Goal: Transaction & Acquisition: Purchase product/service

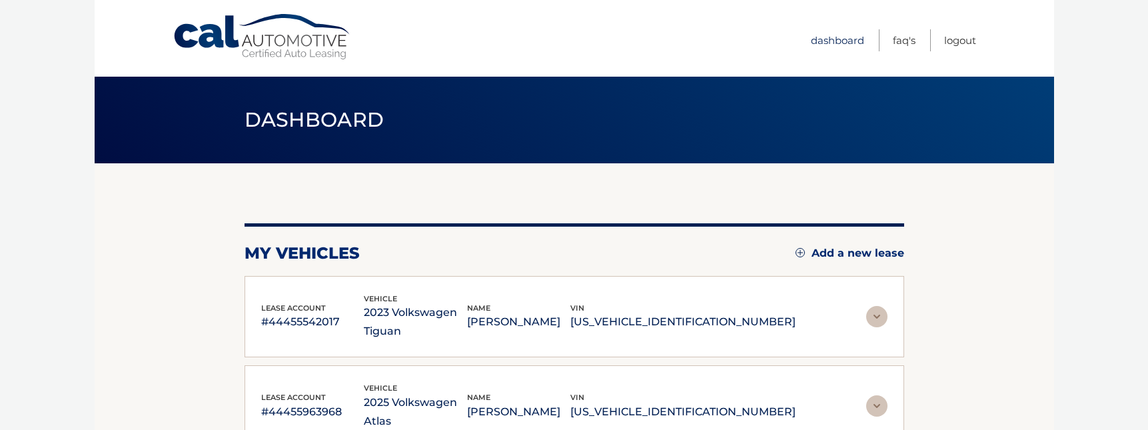
click at [839, 41] on link "Dashboard" at bounding box center [837, 40] width 53 height 22
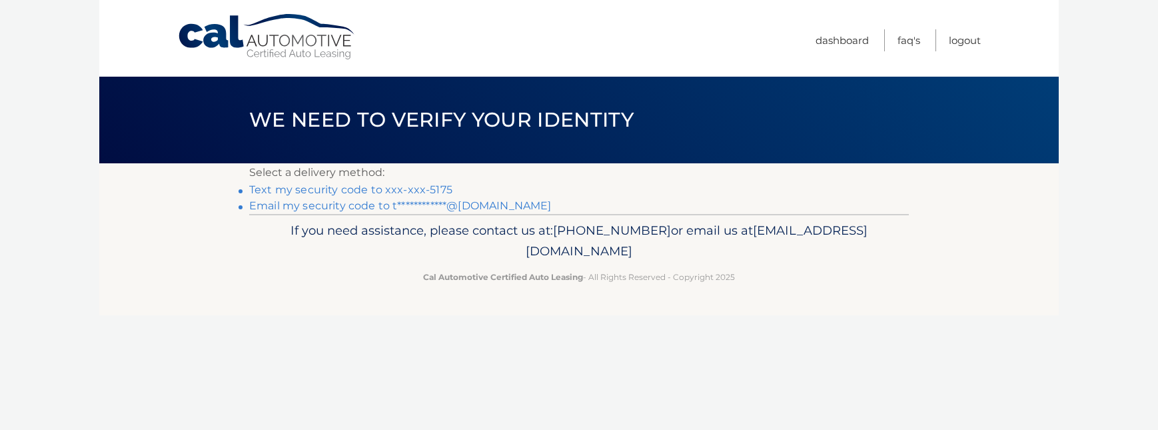
click at [436, 190] on link "Text my security code to xxx-xxx-5175" at bounding box center [350, 189] width 203 height 13
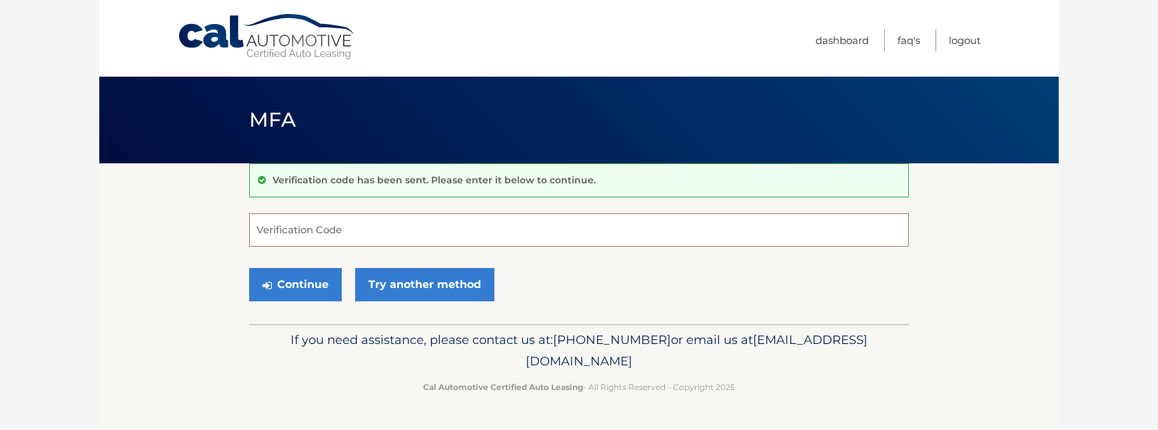
click at [411, 232] on input "Verification Code" at bounding box center [578, 229] width 659 height 33
type input "891336"
click at [299, 284] on button "Continue" at bounding box center [295, 284] width 93 height 33
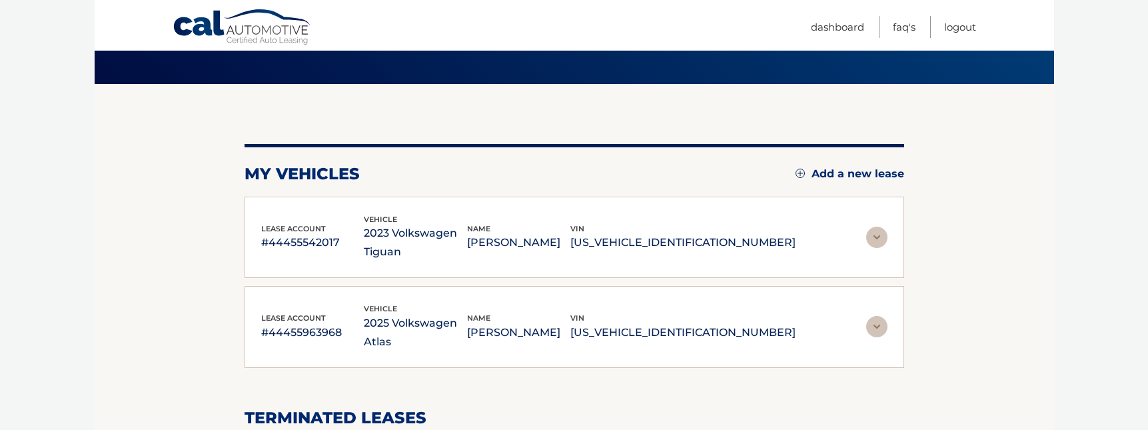
scroll to position [120, 0]
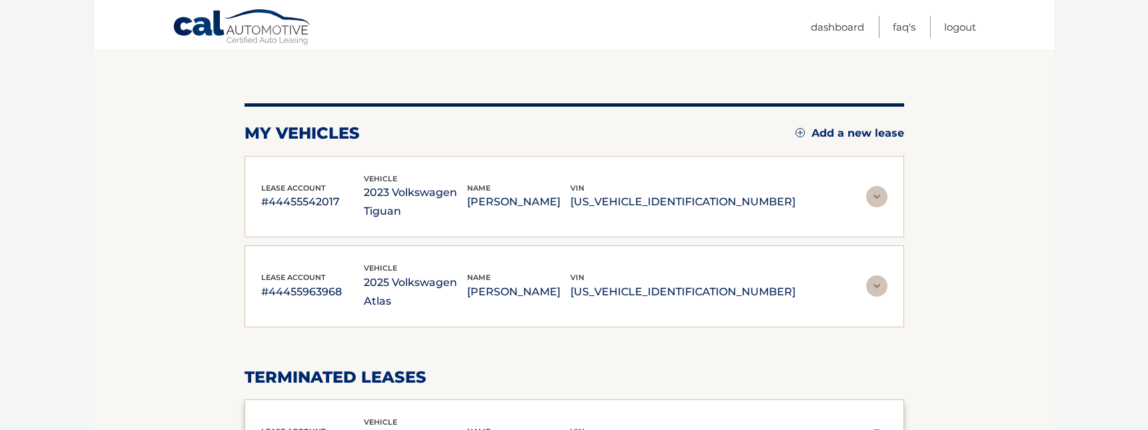
click at [877, 197] on img at bounding box center [876, 196] width 21 height 21
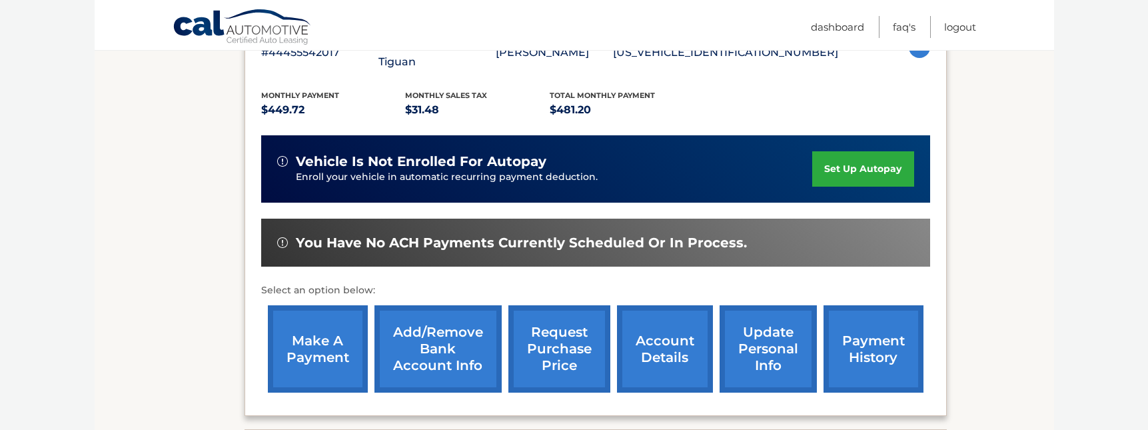
scroll to position [302, 0]
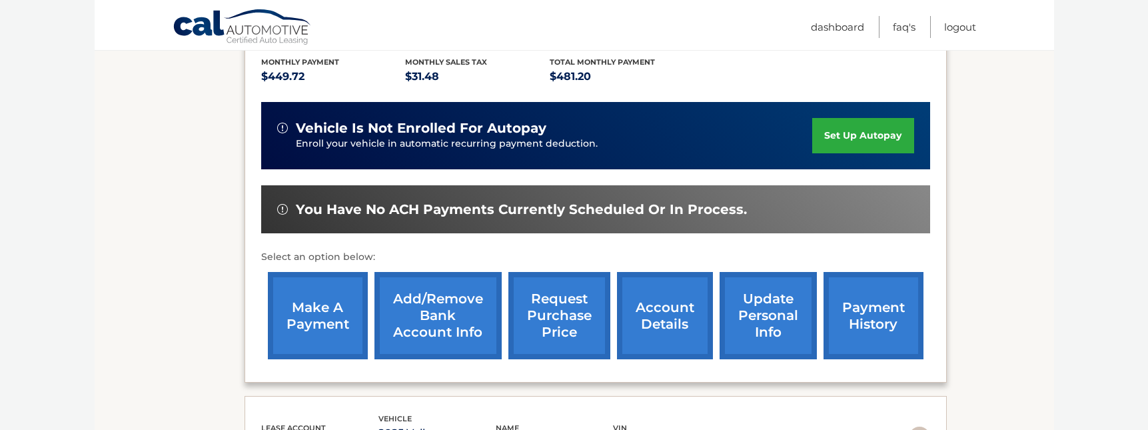
click at [867, 293] on link "payment history" at bounding box center [873, 315] width 100 height 87
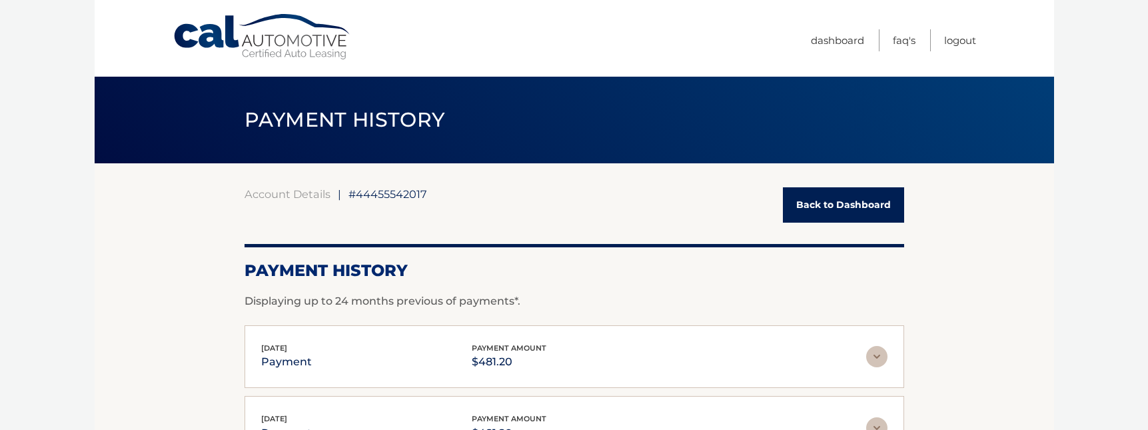
click at [845, 206] on link "Back to Dashboard" at bounding box center [843, 204] width 121 height 35
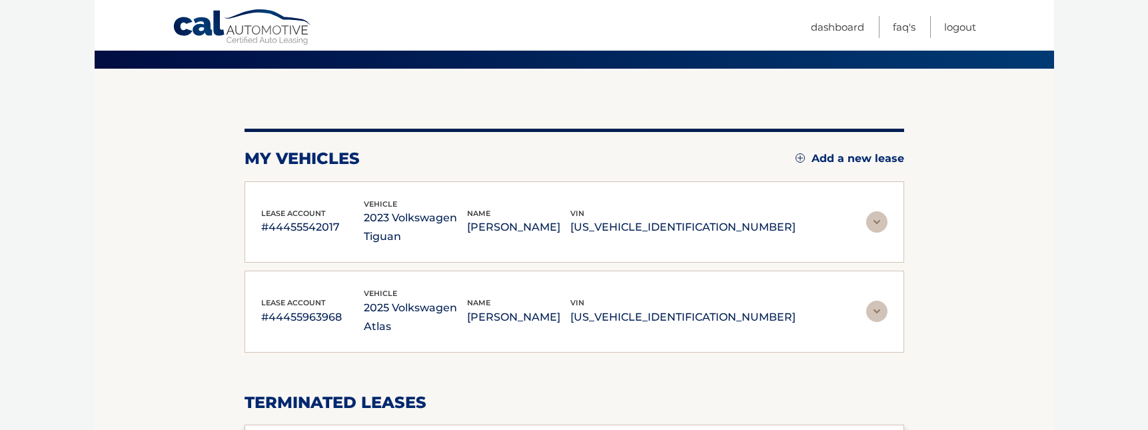
click at [769, 308] on p "1V2JR2CA2SC563092" at bounding box center [682, 317] width 225 height 19
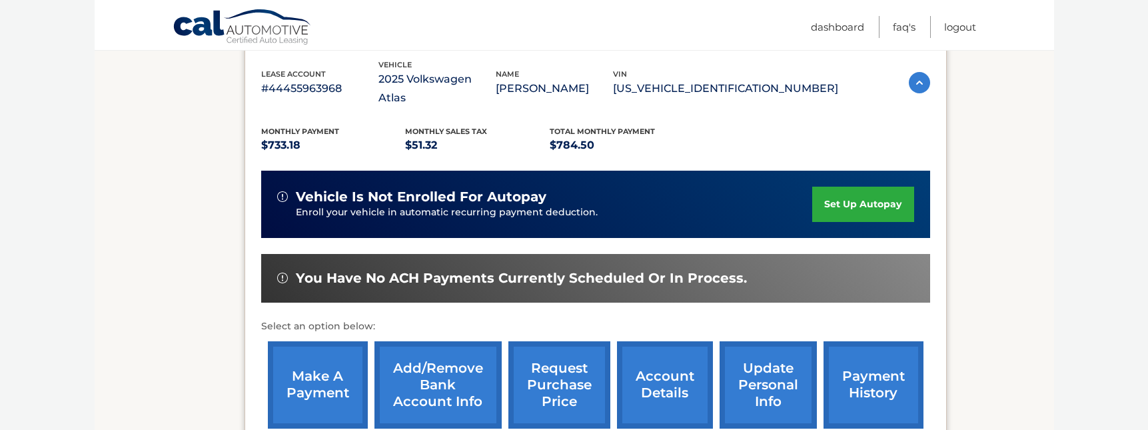
scroll to position [324, 0]
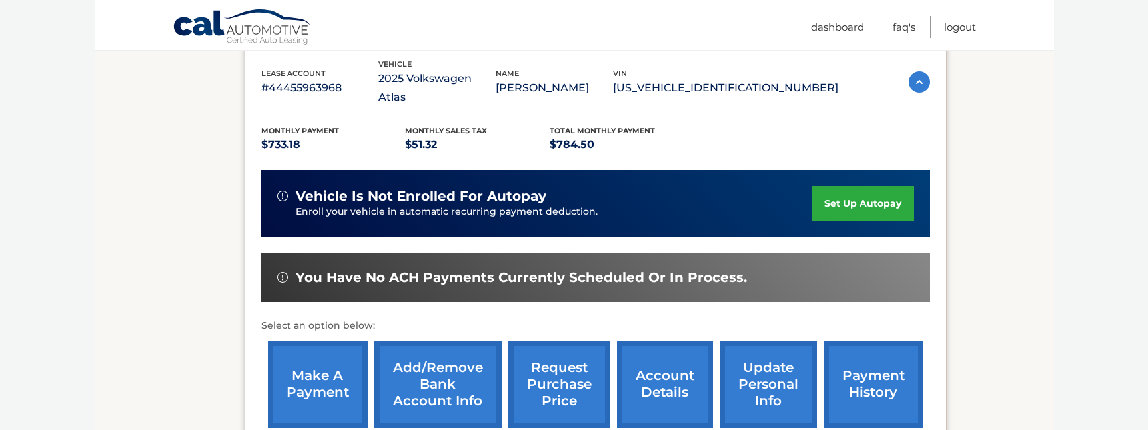
click at [863, 349] on link "payment history" at bounding box center [873, 383] width 100 height 87
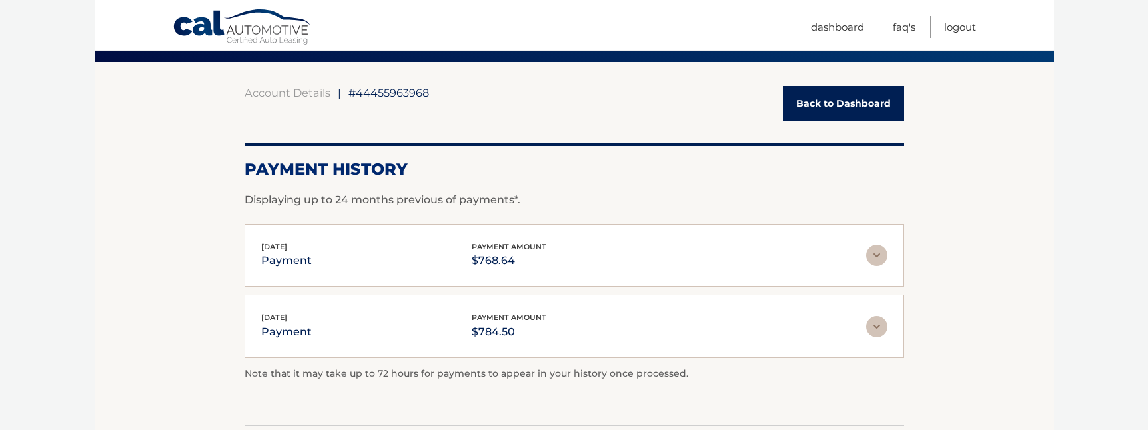
scroll to position [105, 0]
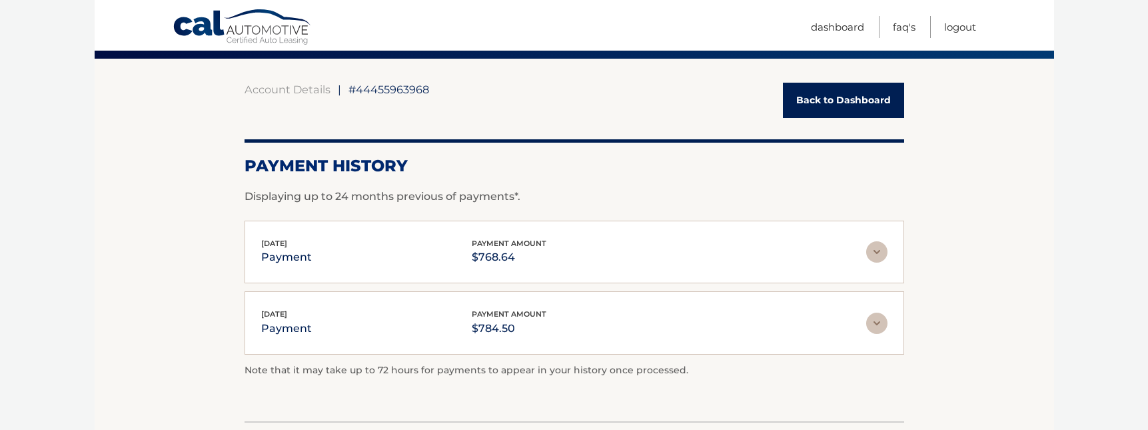
click at [628, 248] on div "[DATE] payment payment amount $768.64" at bounding box center [563, 252] width 605 height 30
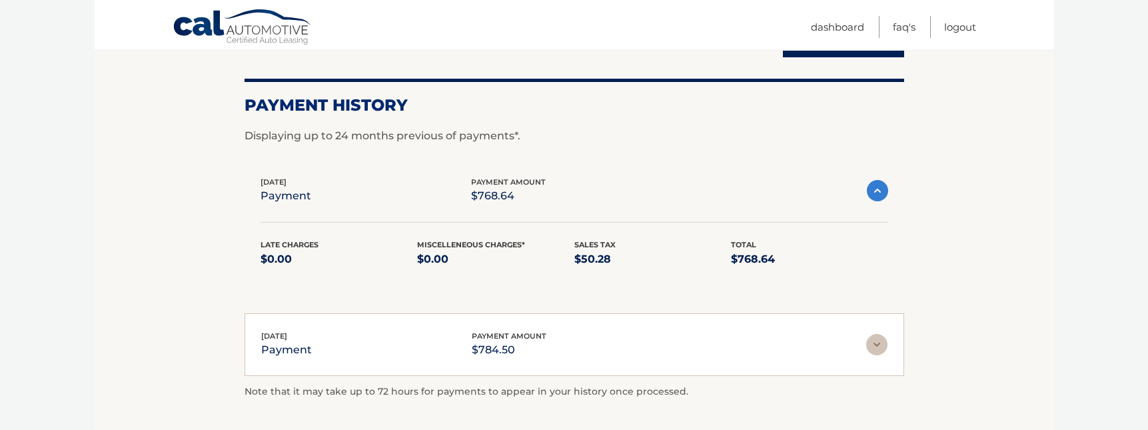
scroll to position [159, 0]
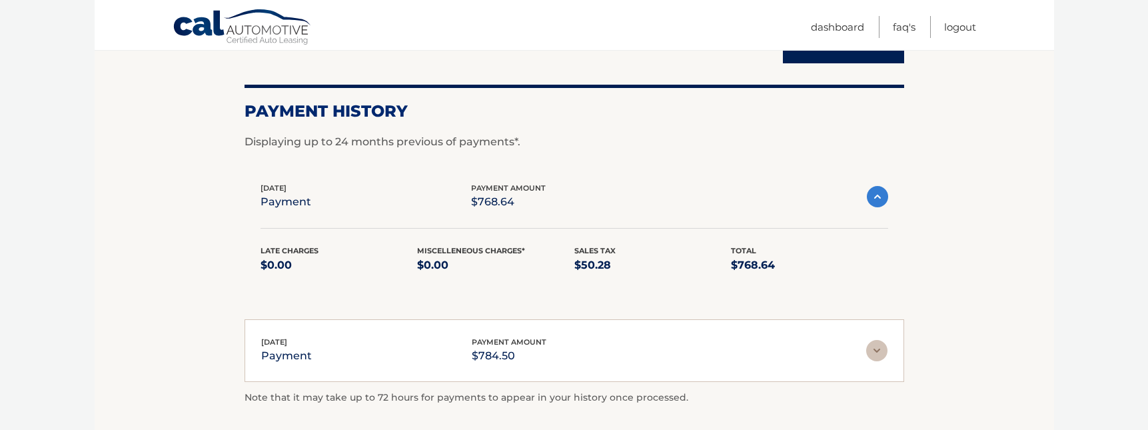
click at [978, 287] on section "Account Details | #44455963968 Back to Dashboard Payment History Displaying up …" at bounding box center [574, 226] width 959 height 444
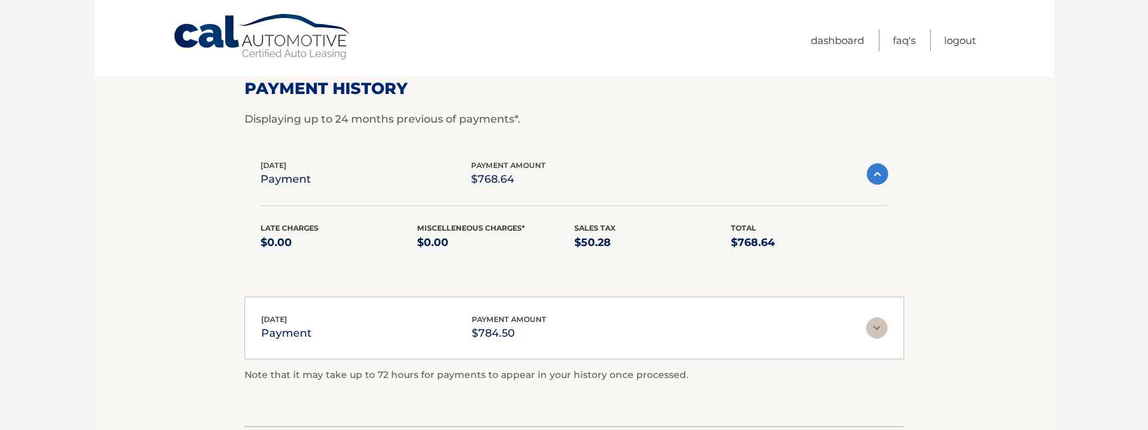
scroll to position [0, 0]
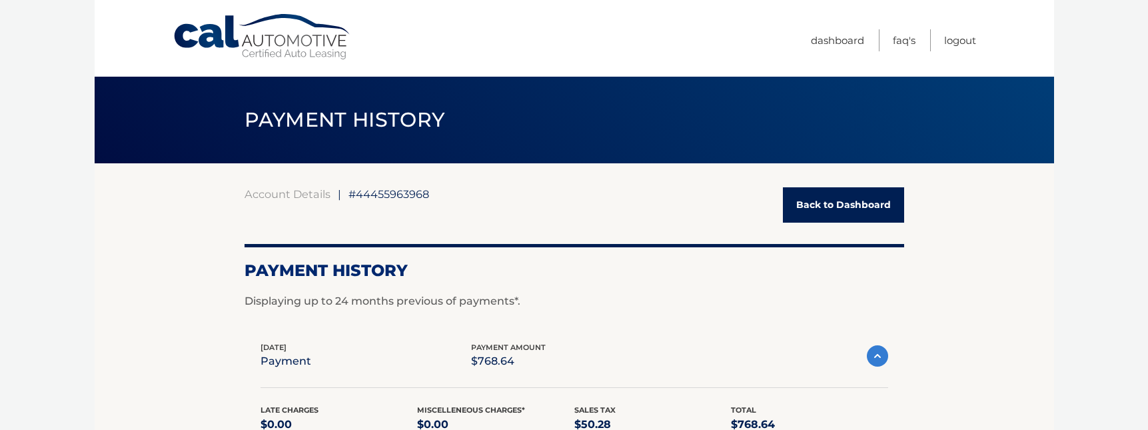
click at [841, 199] on link "Back to Dashboard" at bounding box center [843, 204] width 121 height 35
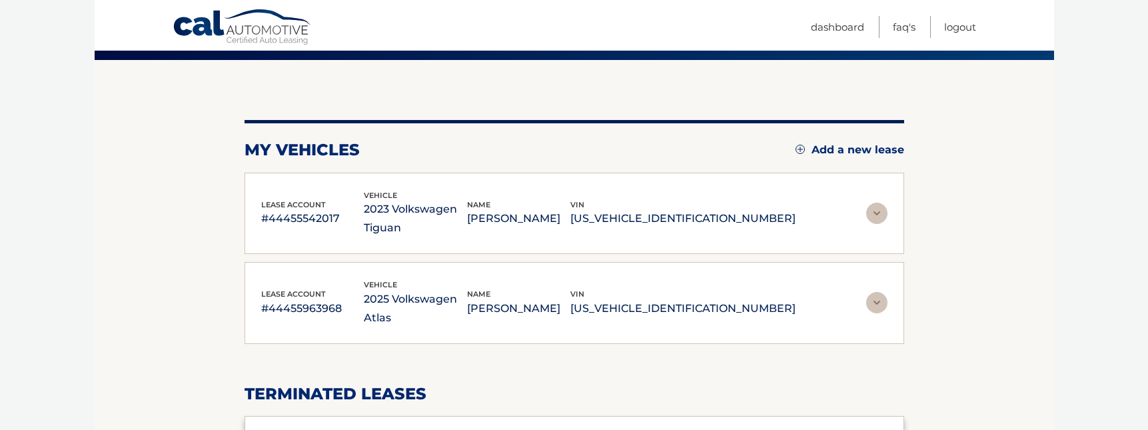
scroll to position [126, 0]
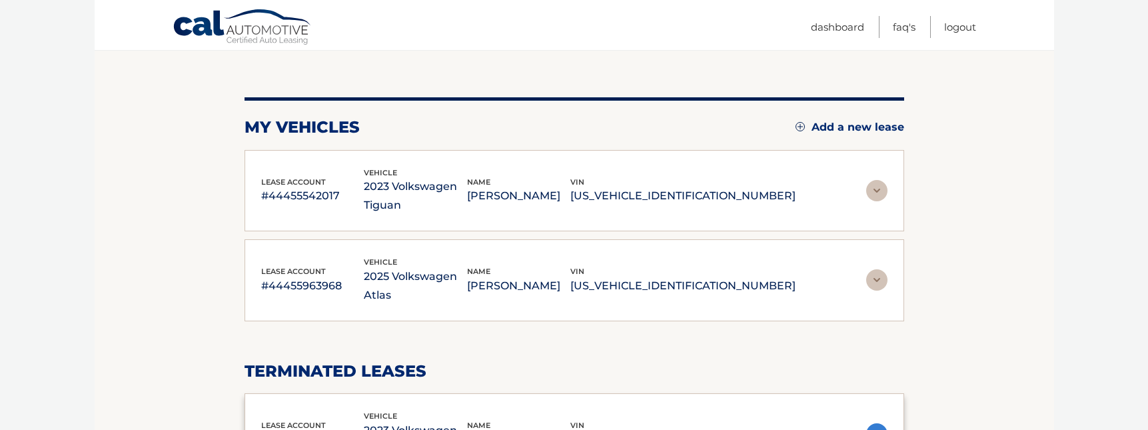
click at [463, 268] on p "2025 Volkswagen Atlas" at bounding box center [415, 285] width 103 height 37
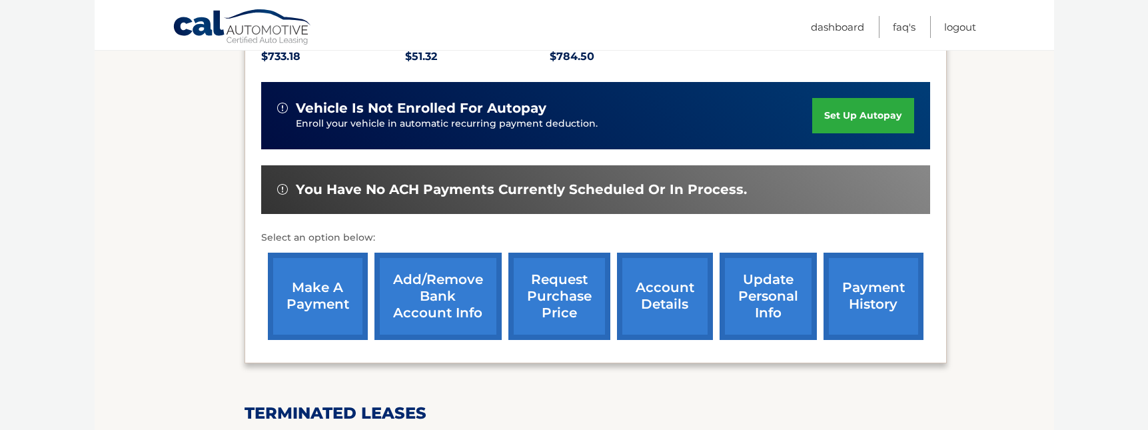
scroll to position [415, 0]
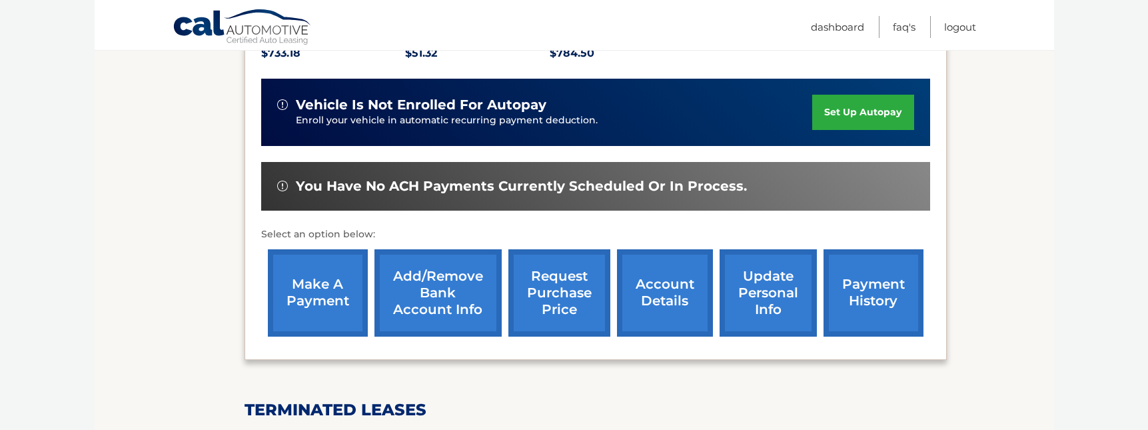
click at [673, 259] on link "account details" at bounding box center [665, 292] width 96 height 87
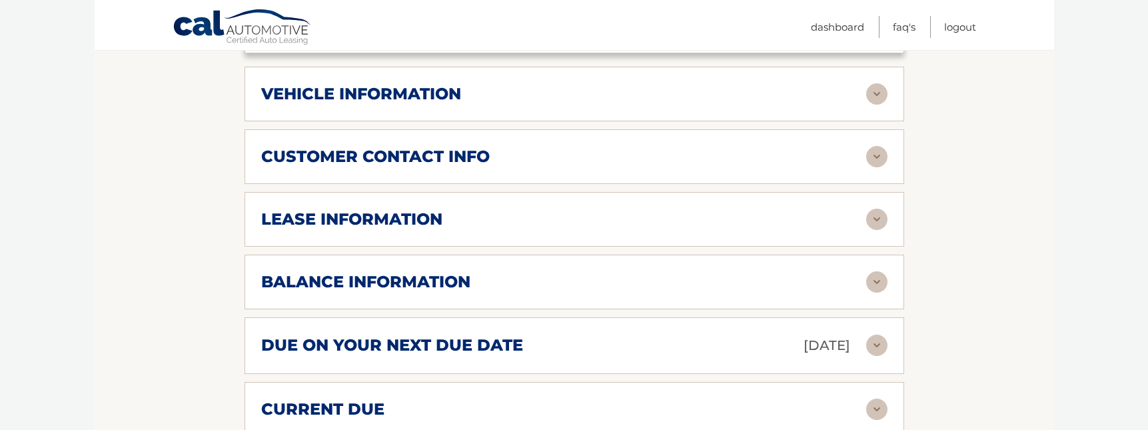
scroll to position [736, 0]
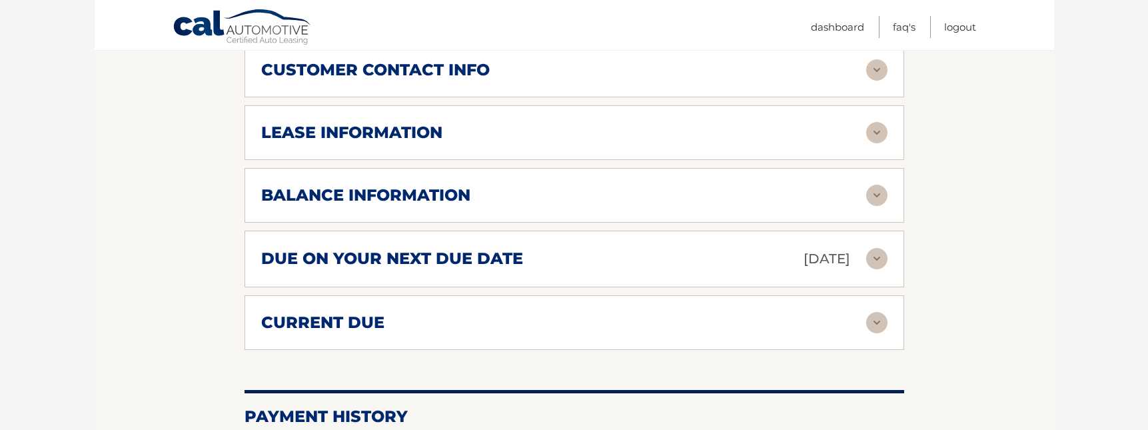
click at [402, 185] on h2 "balance information" at bounding box center [365, 195] width 209 height 20
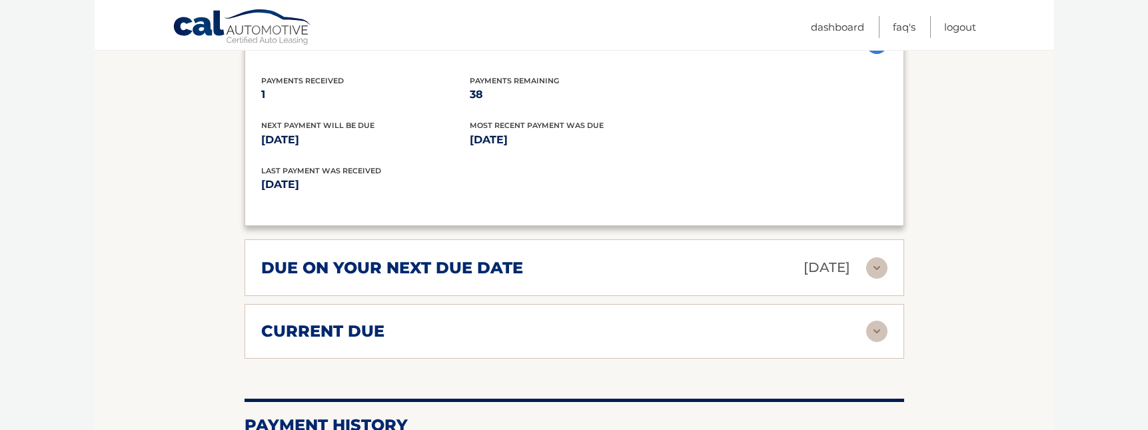
scroll to position [924, 0]
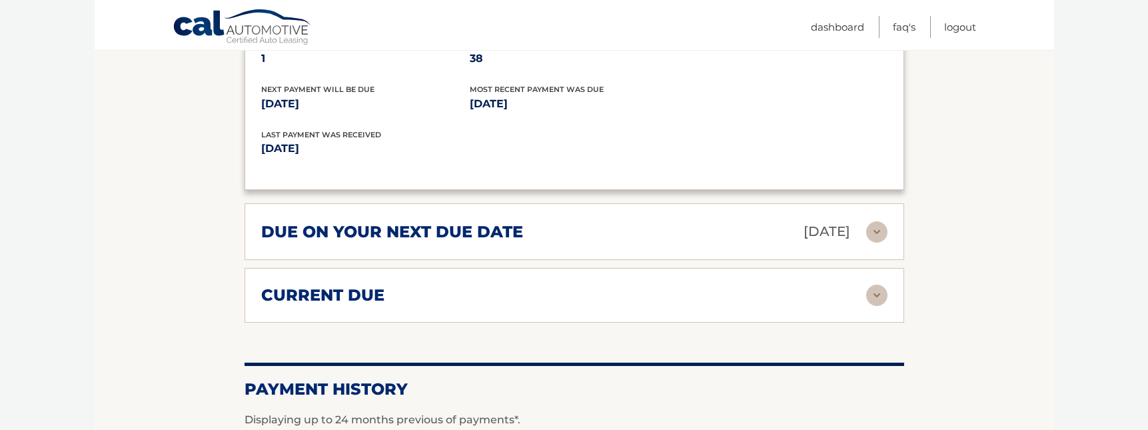
click at [413, 222] on h2 "due on your next due date" at bounding box center [392, 232] width 262 height 20
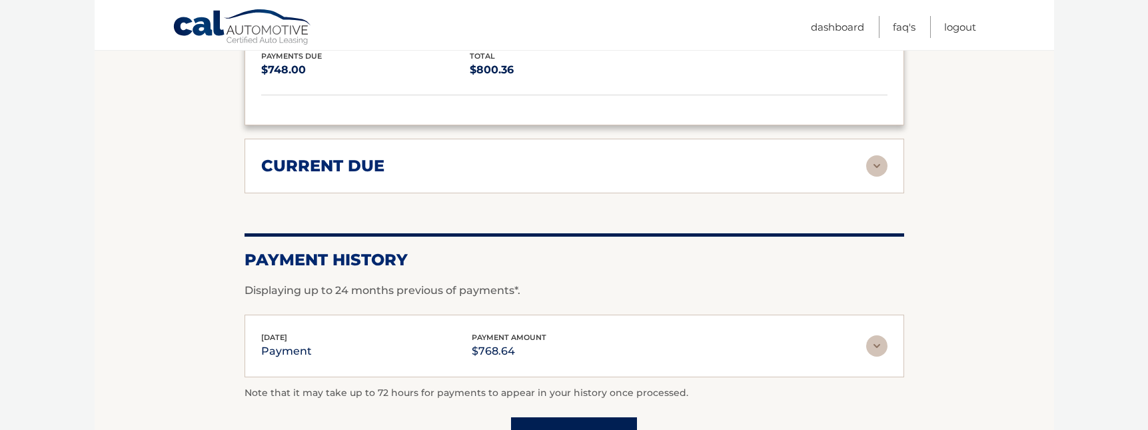
scroll to position [1230, 0]
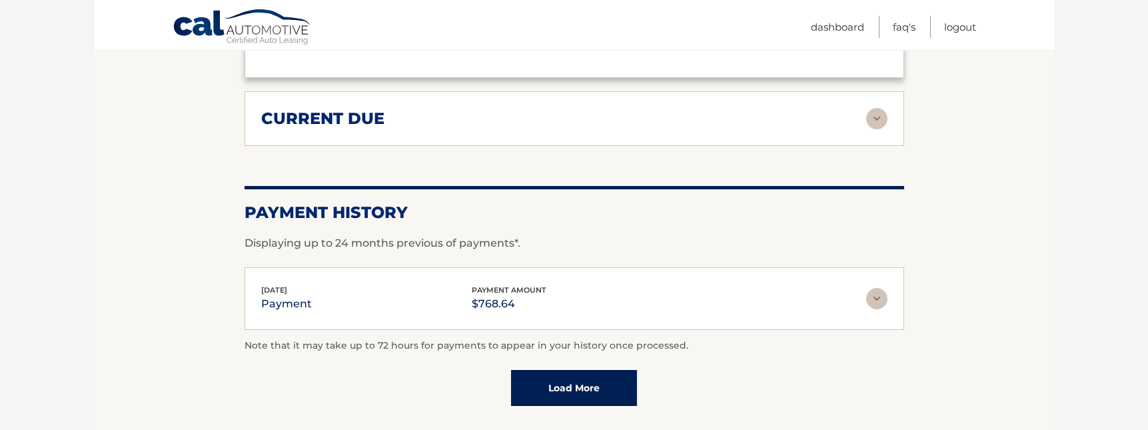
click at [377, 114] on div "current due Late Charges $0.00 Miscelleneous Charges* $0.00 Sales Tax $1.04 pay…" at bounding box center [573, 118] width 659 height 55
click at [451, 109] on div "current due" at bounding box center [563, 119] width 605 height 20
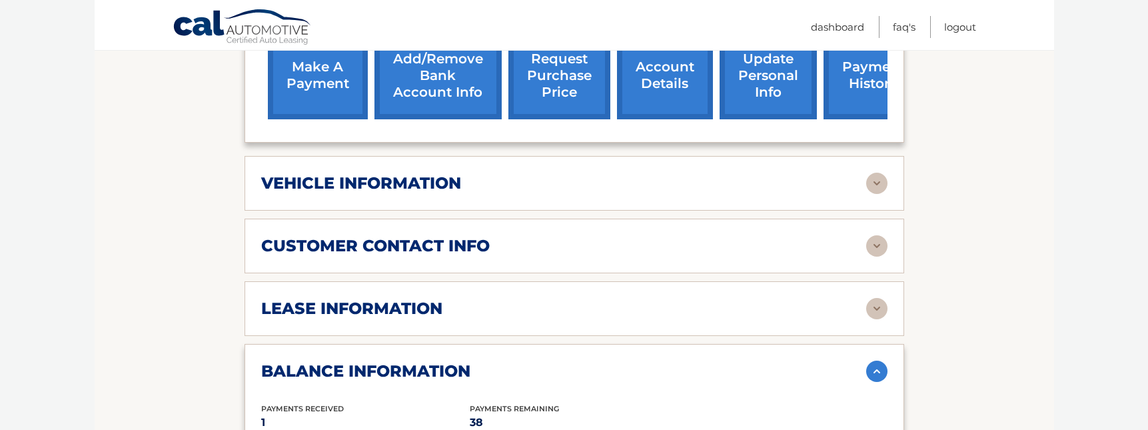
scroll to position [474, 0]
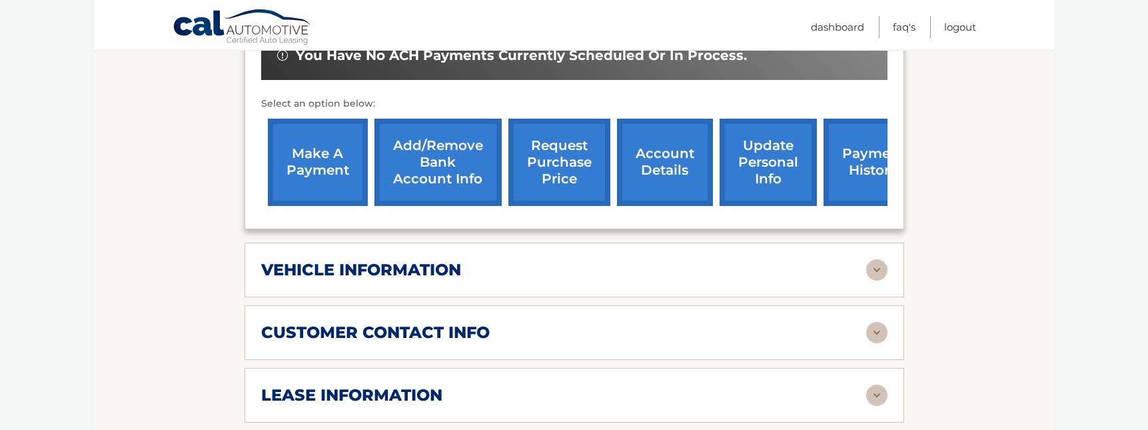
click at [856, 145] on link "payment history" at bounding box center [873, 162] width 100 height 87
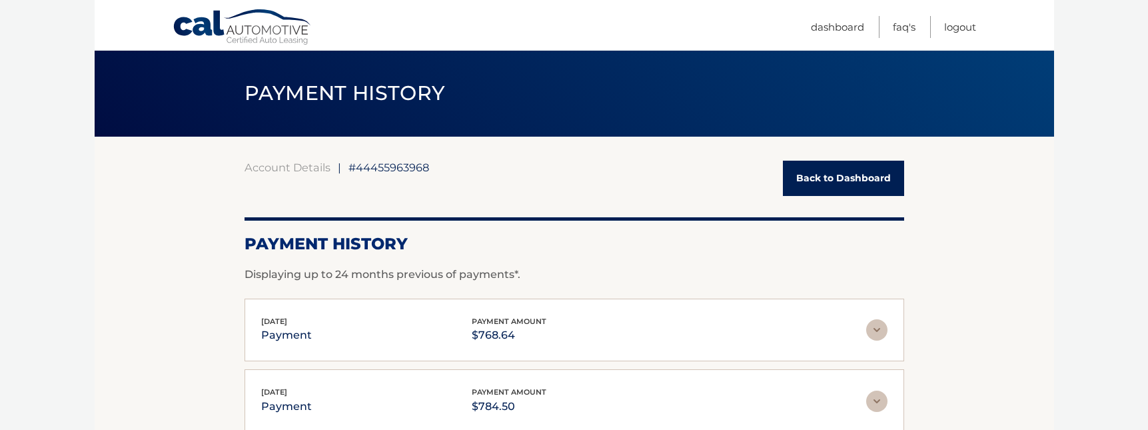
scroll to position [120, 0]
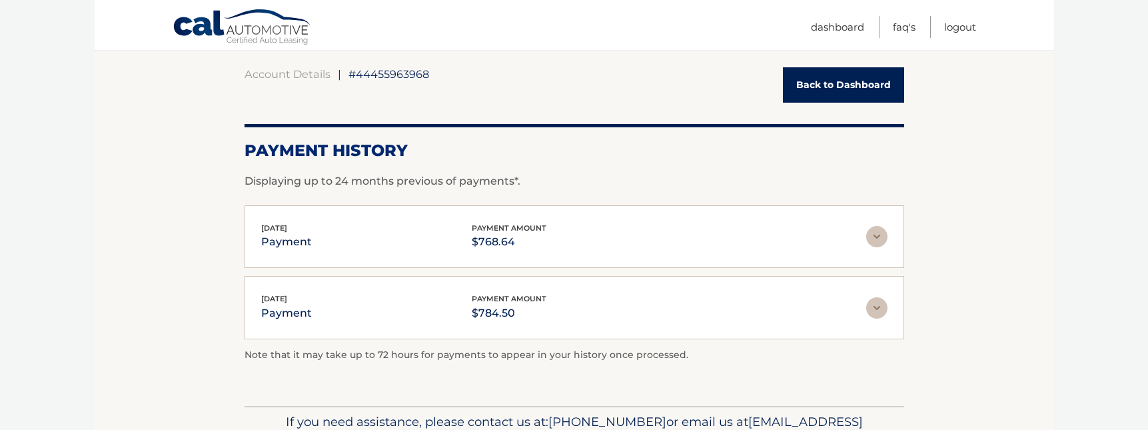
click at [649, 237] on div "Aug 26, 2025 payment payment amount $768.64" at bounding box center [563, 237] width 605 height 30
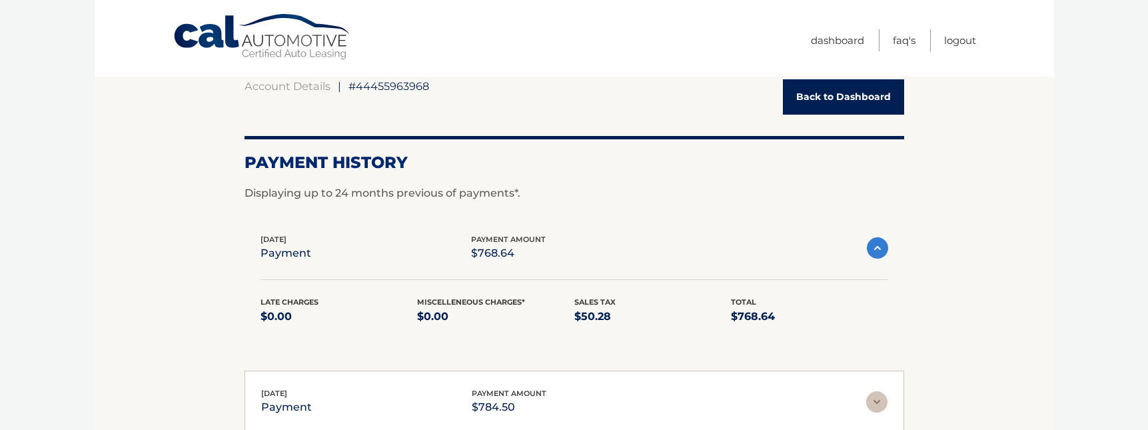
scroll to position [0, 0]
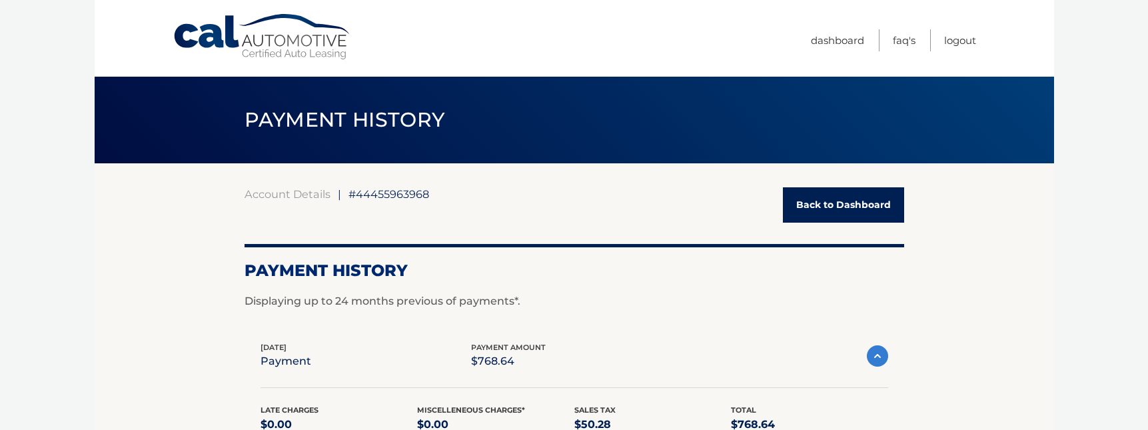
click at [839, 206] on link "Back to Dashboard" at bounding box center [843, 204] width 121 height 35
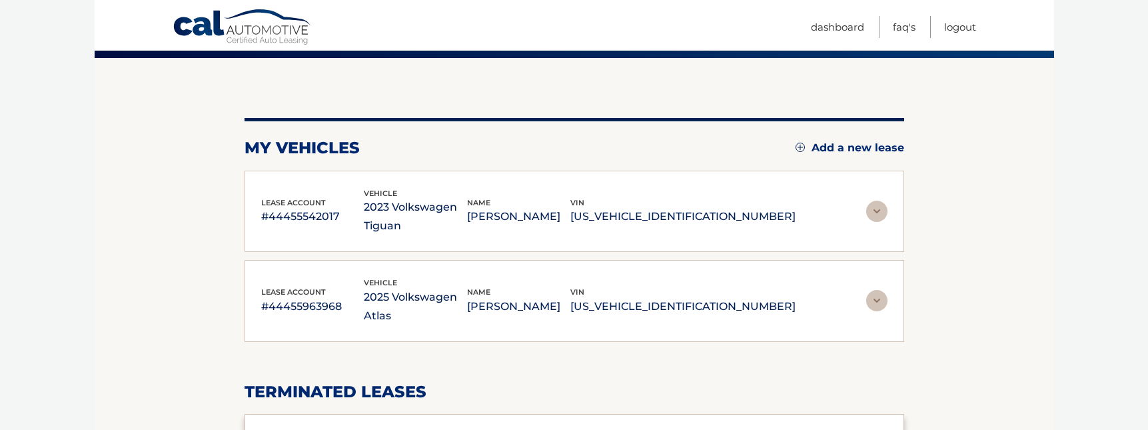
scroll to position [120, 0]
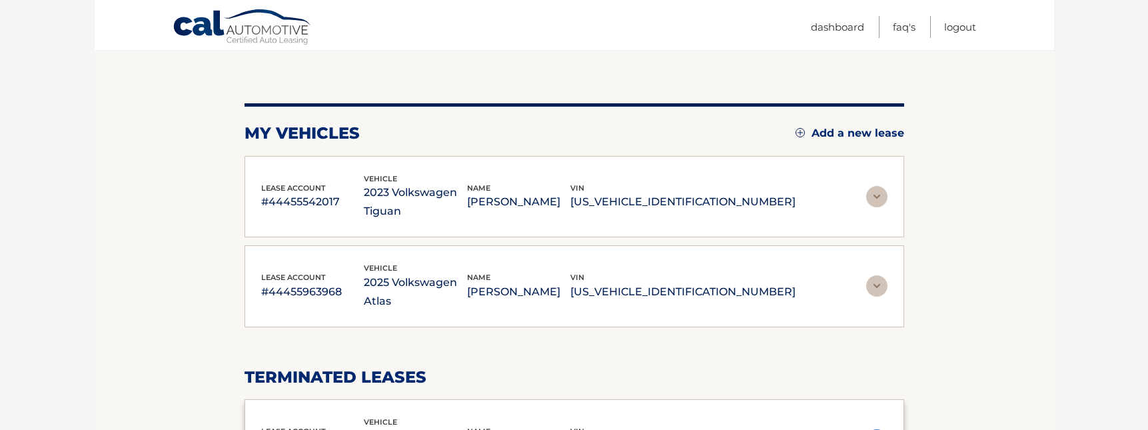
click at [719, 282] on p "[US_VEHICLE_IDENTIFICATION_NUMBER]" at bounding box center [682, 291] width 225 height 19
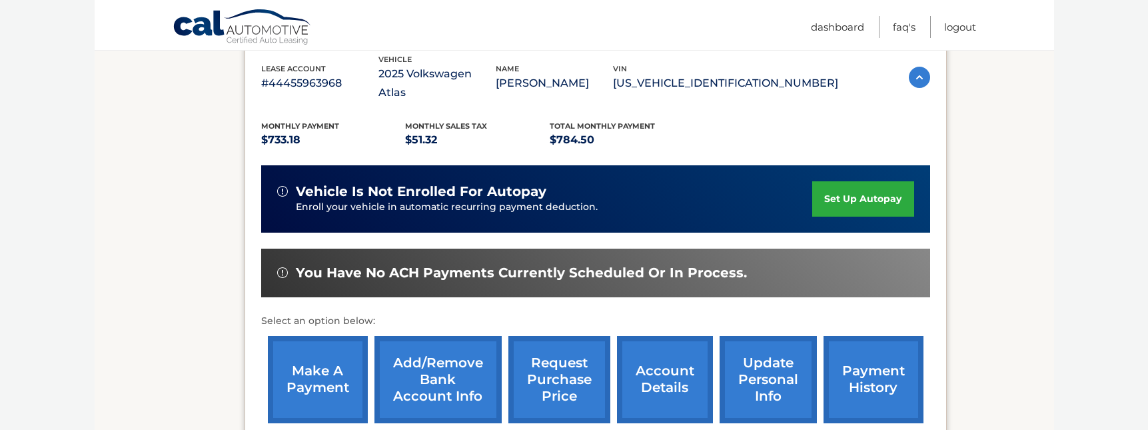
scroll to position [340, 0]
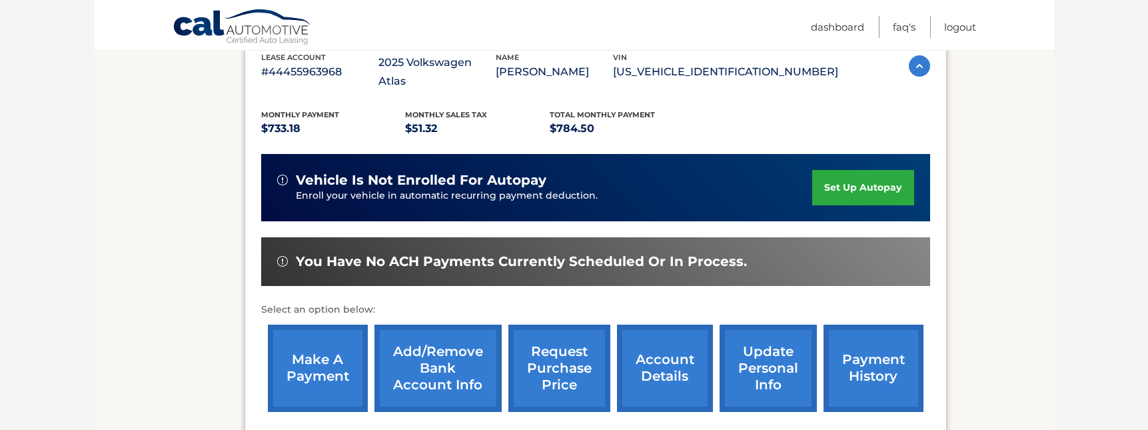
click at [318, 329] on link "make a payment" at bounding box center [318, 367] width 100 height 87
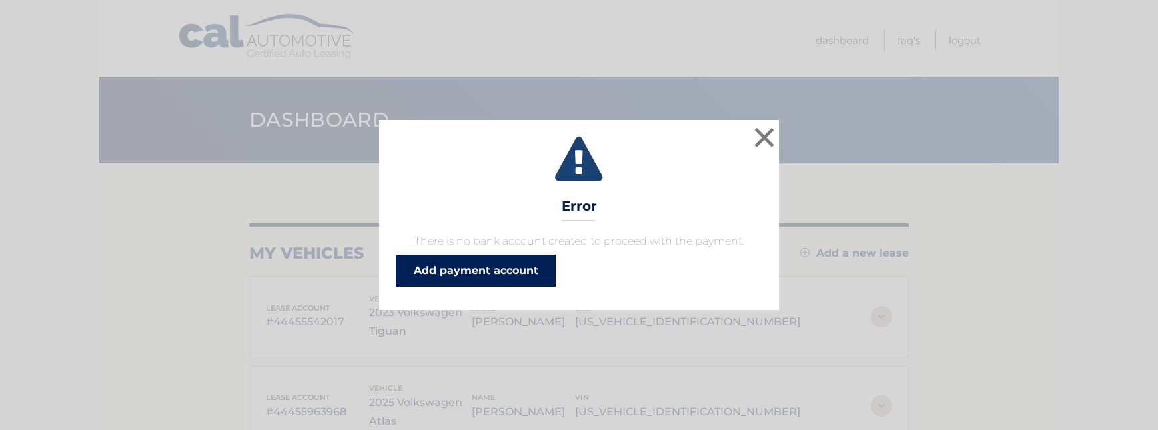
click at [505, 273] on link "Add payment account" at bounding box center [476, 270] width 160 height 32
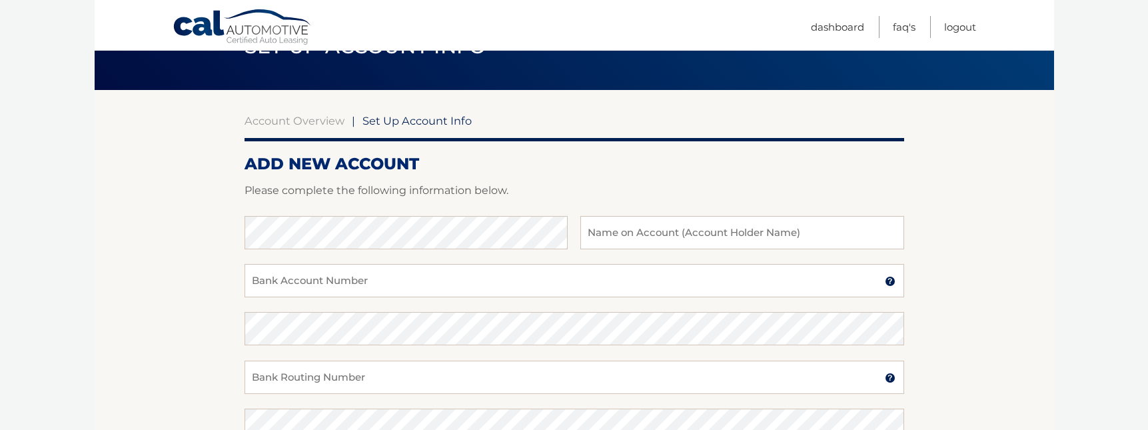
scroll to position [70, 0]
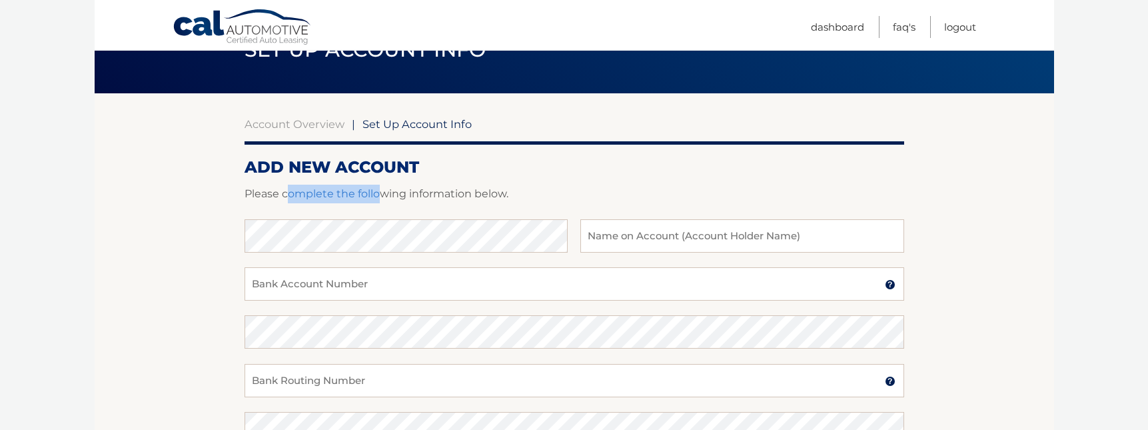
drag, startPoint x: 306, startPoint y: 197, endPoint x: 386, endPoint y: 197, distance: 80.6
click at [381, 198] on p "Please complete the following information below." at bounding box center [573, 193] width 659 height 19
click at [386, 197] on p "Please complete the following information below." at bounding box center [573, 193] width 659 height 19
click at [179, 234] on section "Account Overview | Set Up Account Info ADD NEW ACCOUNT Please complete the foll…" at bounding box center [574, 347] width 959 height 508
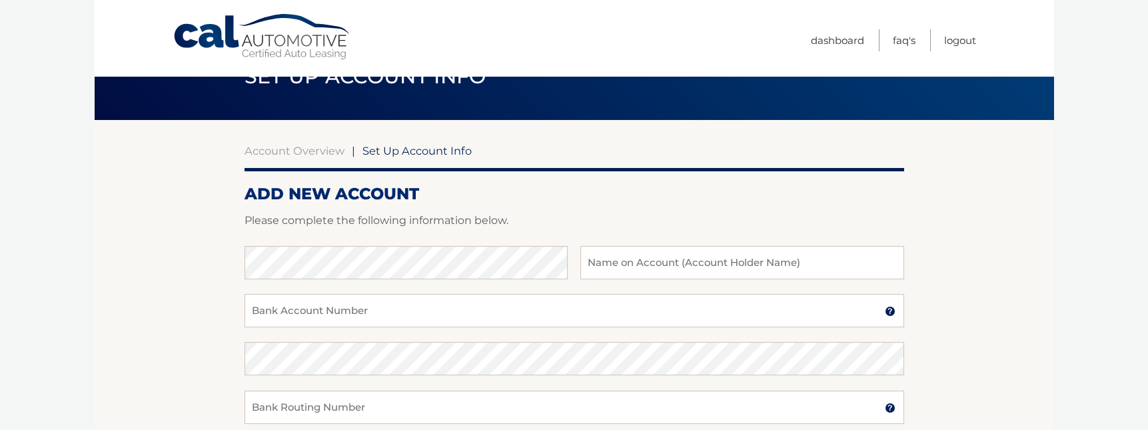
scroll to position [0, 0]
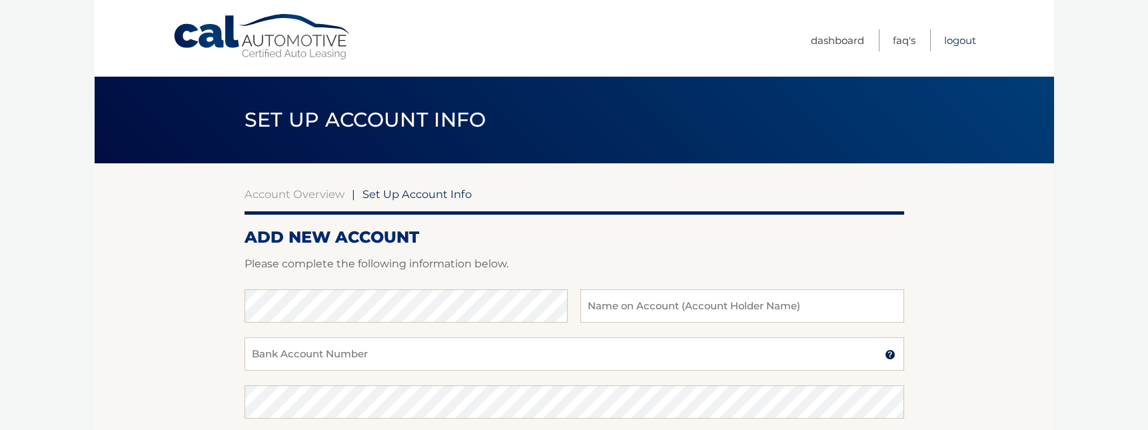
click at [955, 37] on link "Logout" at bounding box center [960, 40] width 32 height 22
